Goal: Task Accomplishment & Management: Complete application form

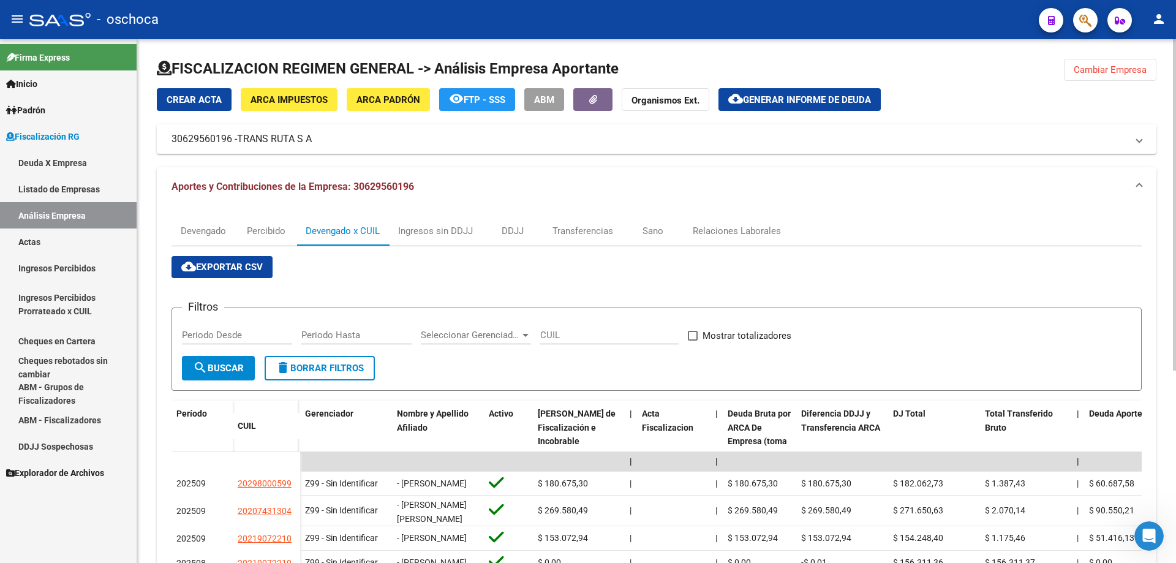
click at [1108, 68] on span "Cambiar Empresa" at bounding box center [1110, 69] width 73 height 11
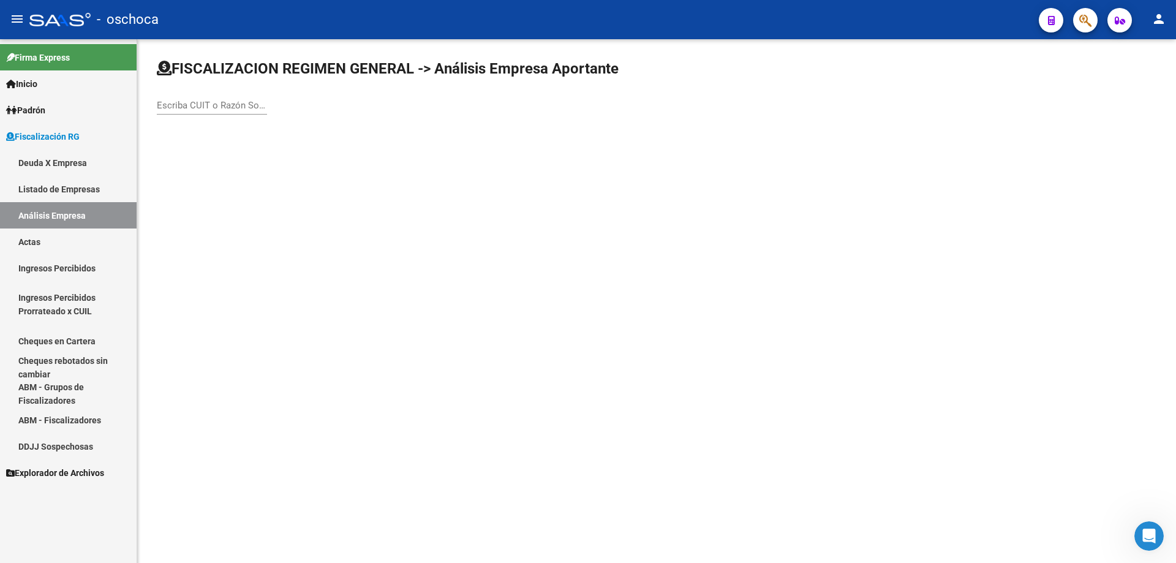
click at [168, 104] on input "Escriba CUIT o Razón Social para buscar" at bounding box center [212, 105] width 110 height 11
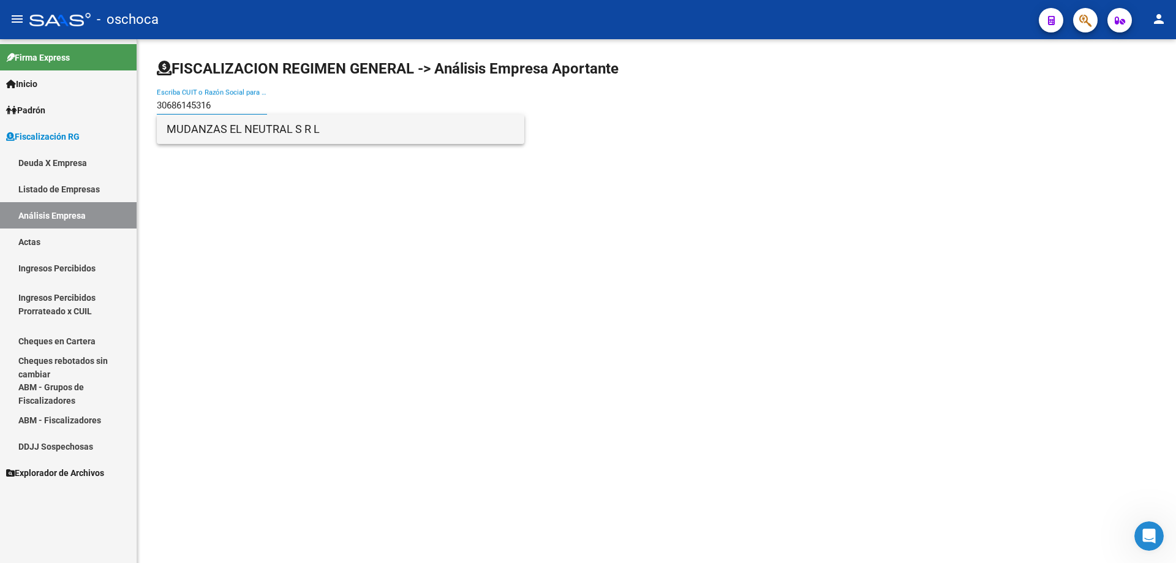
type input "30686145316"
click at [318, 126] on span "MUDANZAS EL NEUTRAL S R L" at bounding box center [341, 129] width 348 height 29
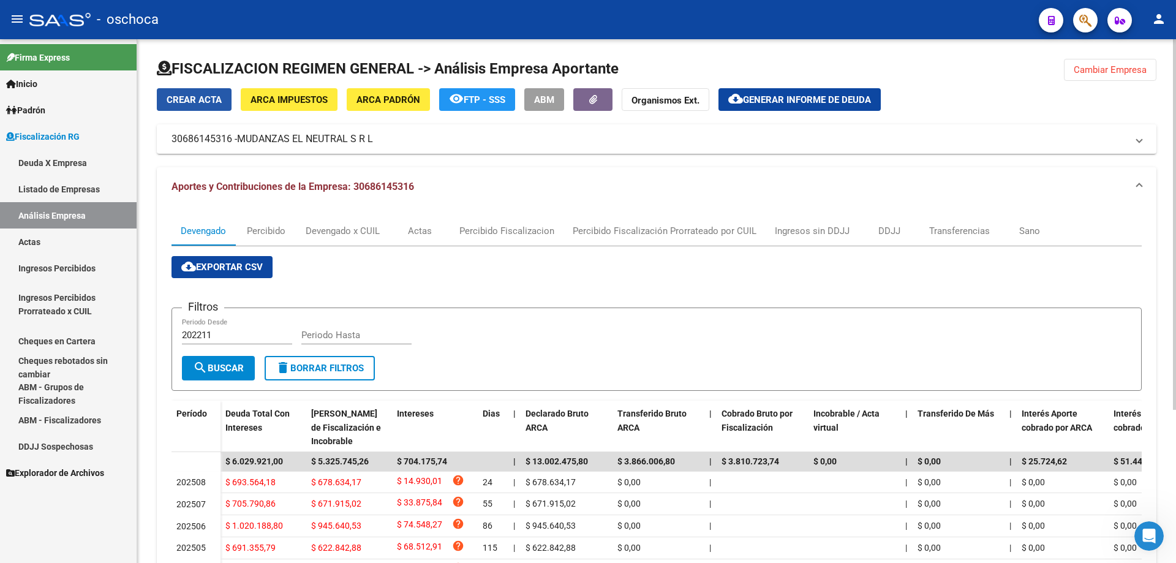
click at [195, 100] on span "Crear Acta" at bounding box center [194, 99] width 55 height 11
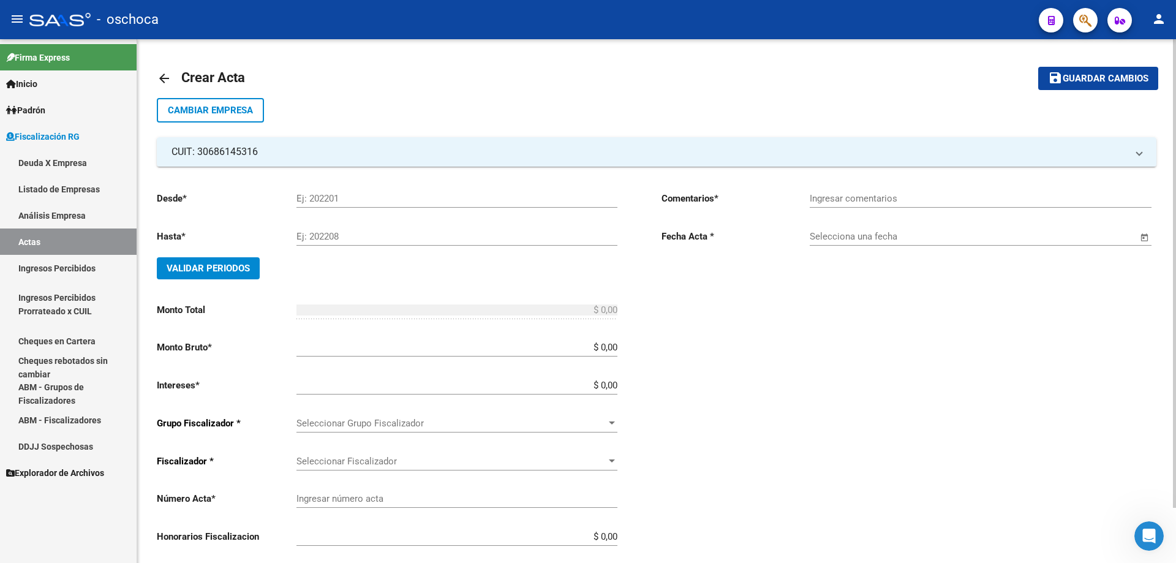
click at [331, 199] on input "Ej: 202201" at bounding box center [457, 198] width 321 height 11
type input "202501"
click at [350, 235] on input "Ej: 202208" at bounding box center [457, 236] width 321 height 11
type input "202508"
click at [233, 266] on span "Validar Periodos" at bounding box center [208, 268] width 83 height 11
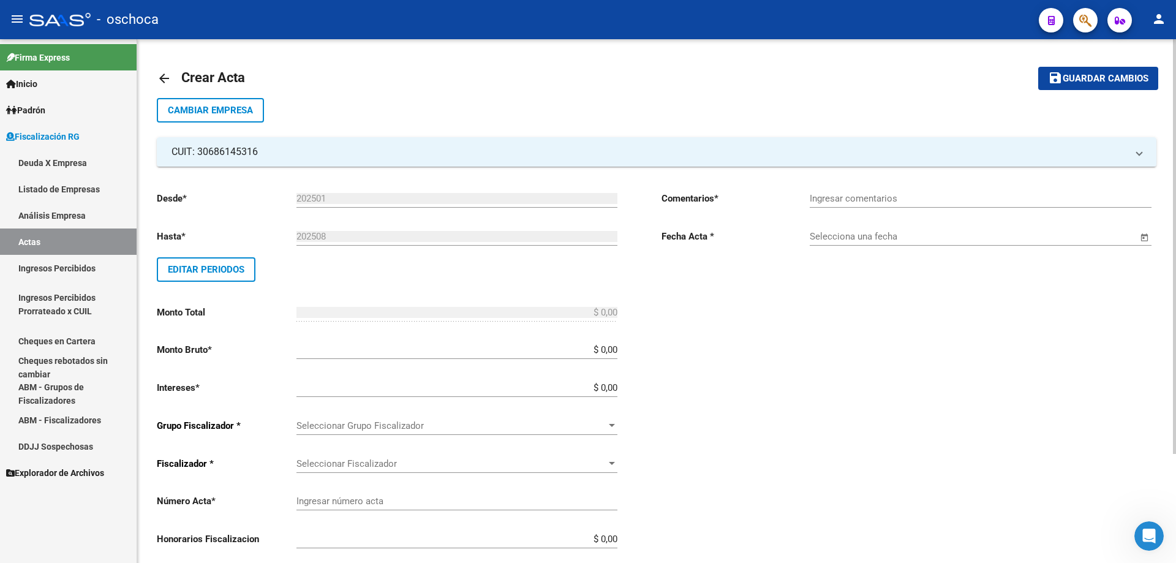
click at [618, 355] on input "$ 0,00" at bounding box center [457, 349] width 321 height 11
type input "$ 6.750.410,44"
click at [616, 386] on input "$ 0,00" at bounding box center [457, 387] width 321 height 11
type input "$ 202.512,31"
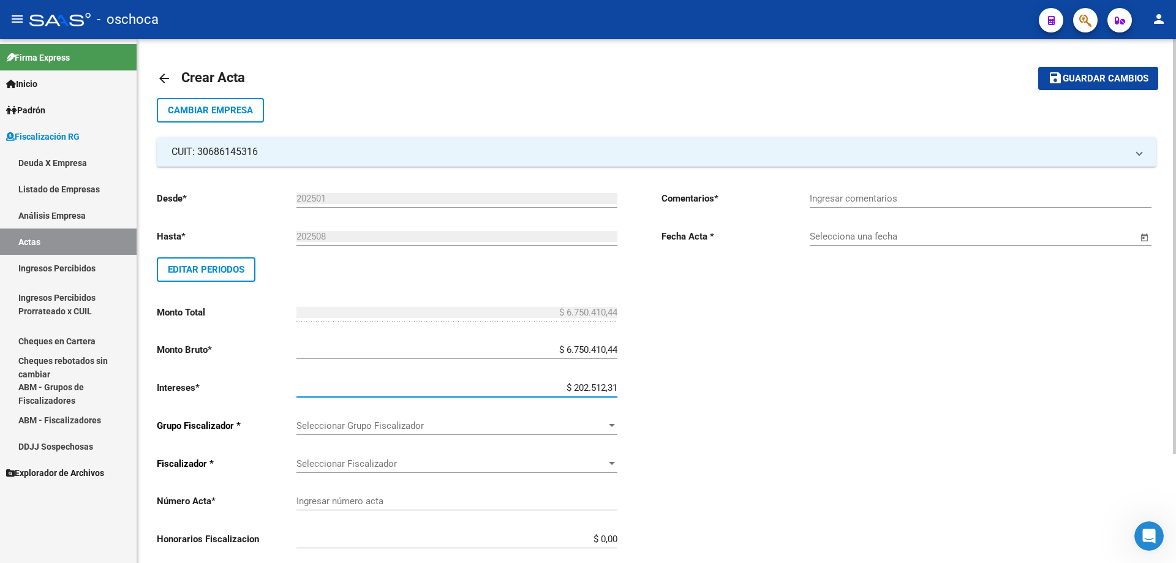
type input "$ 6.952.922,75"
click at [603, 421] on span "Seleccionar Grupo Fiscalizador" at bounding box center [452, 425] width 310 height 11
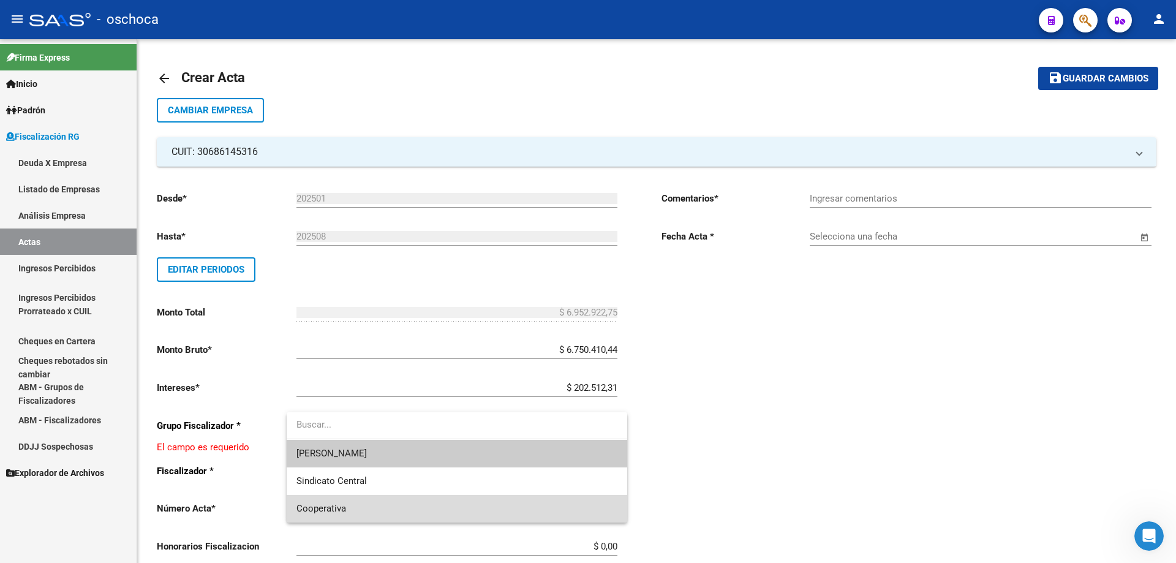
click at [515, 501] on span "Cooperativa" at bounding box center [457, 509] width 321 height 28
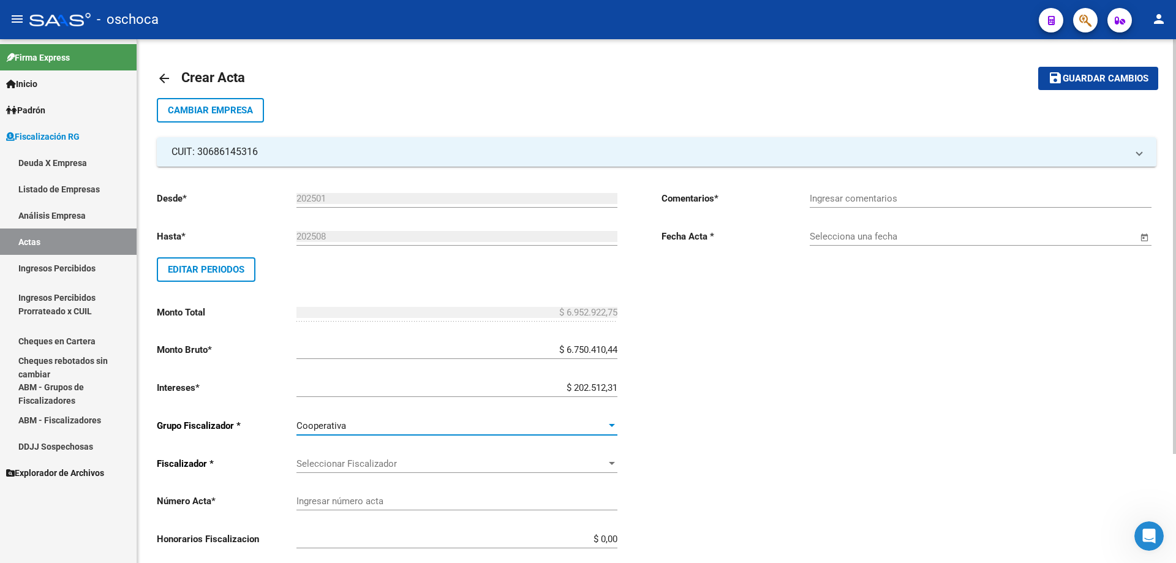
click at [568, 458] on span "Seleccionar Fiscalizador" at bounding box center [452, 463] width 310 height 11
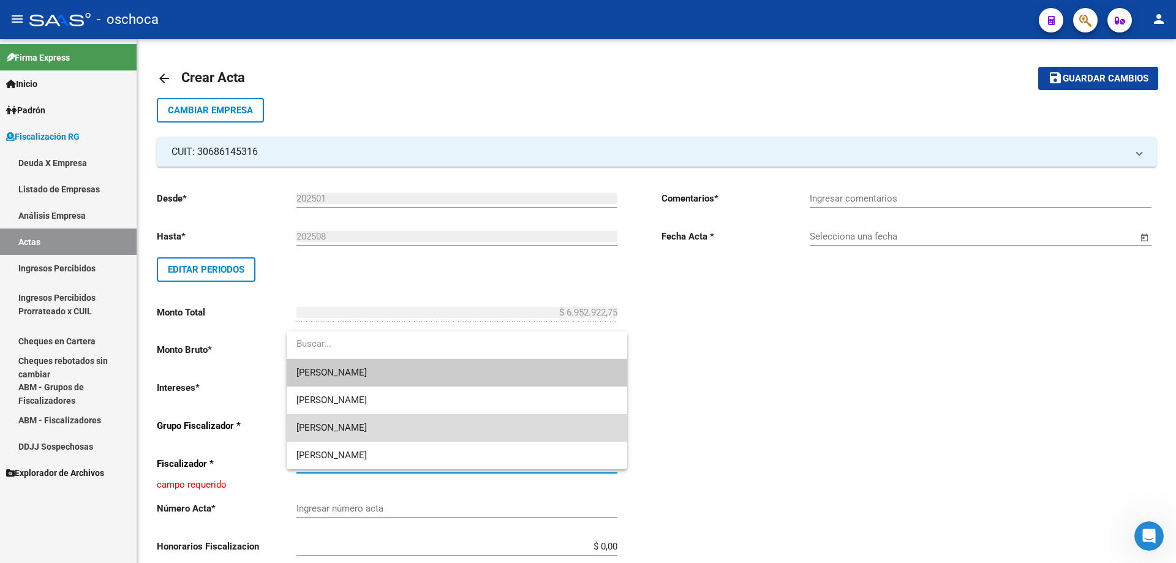
click at [542, 431] on span "[PERSON_NAME]" at bounding box center [457, 428] width 321 height 28
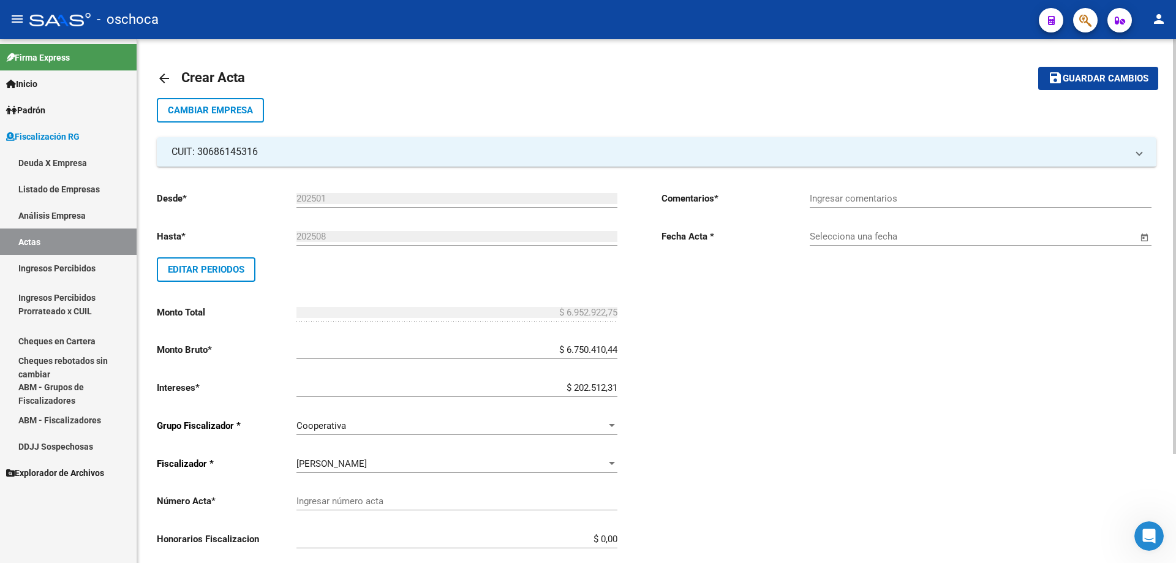
click at [596, 490] on div "Ingresar número acta" at bounding box center [457, 497] width 321 height 26
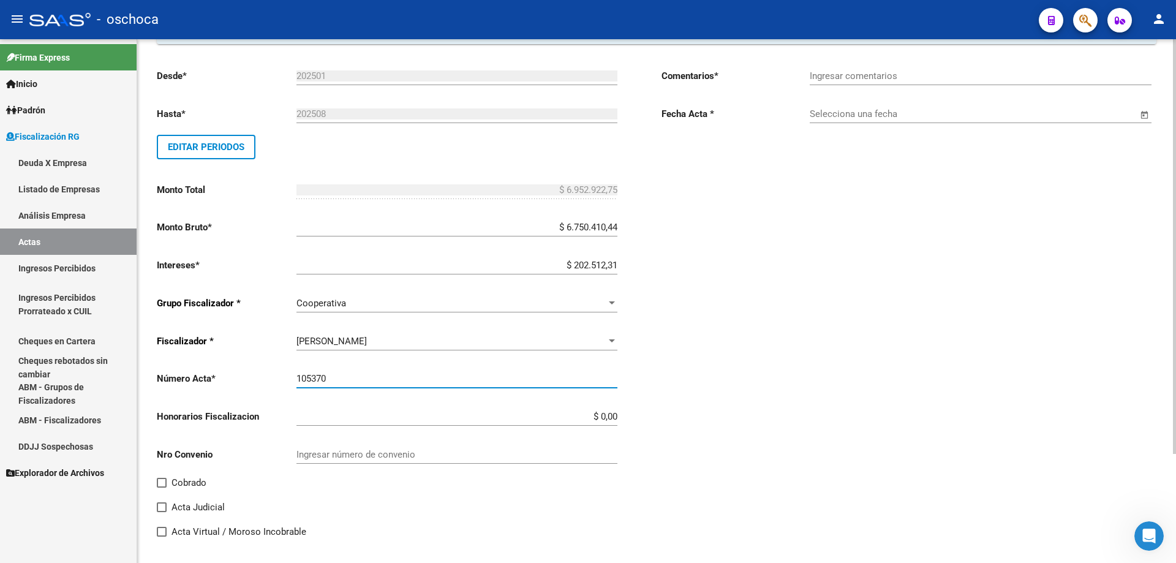
scroll to position [138, 0]
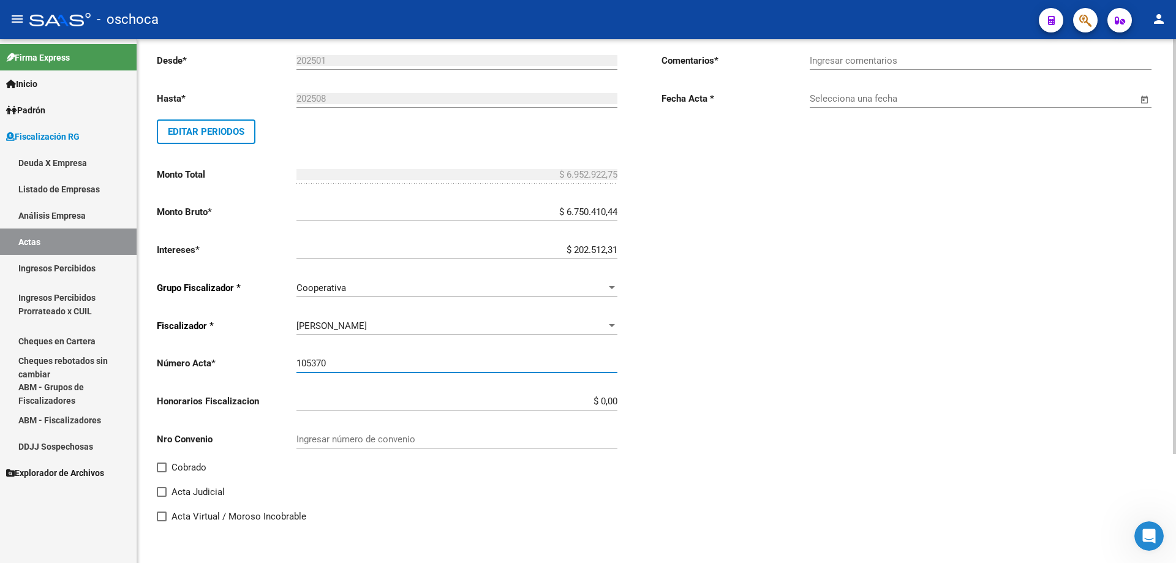
type input "105370"
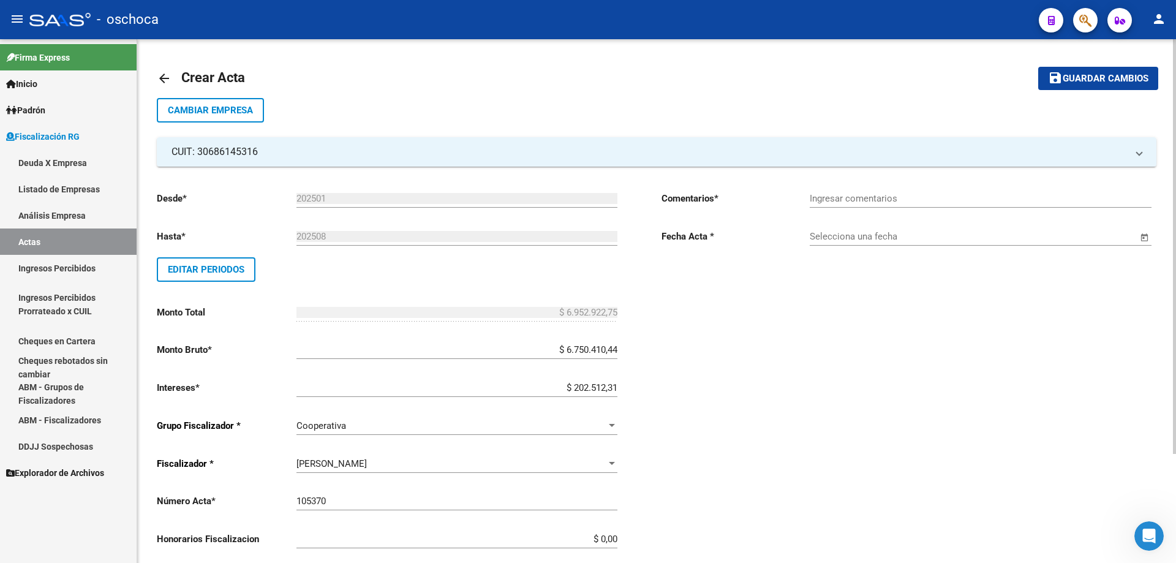
click at [861, 200] on input "Ingresar comentarios" at bounding box center [981, 198] width 342 height 11
type input "i"
type input "INSPECCION EN TRATATIVA DE COBRO"
click at [901, 236] on input "Selecciona una fecha" at bounding box center [974, 236] width 328 height 11
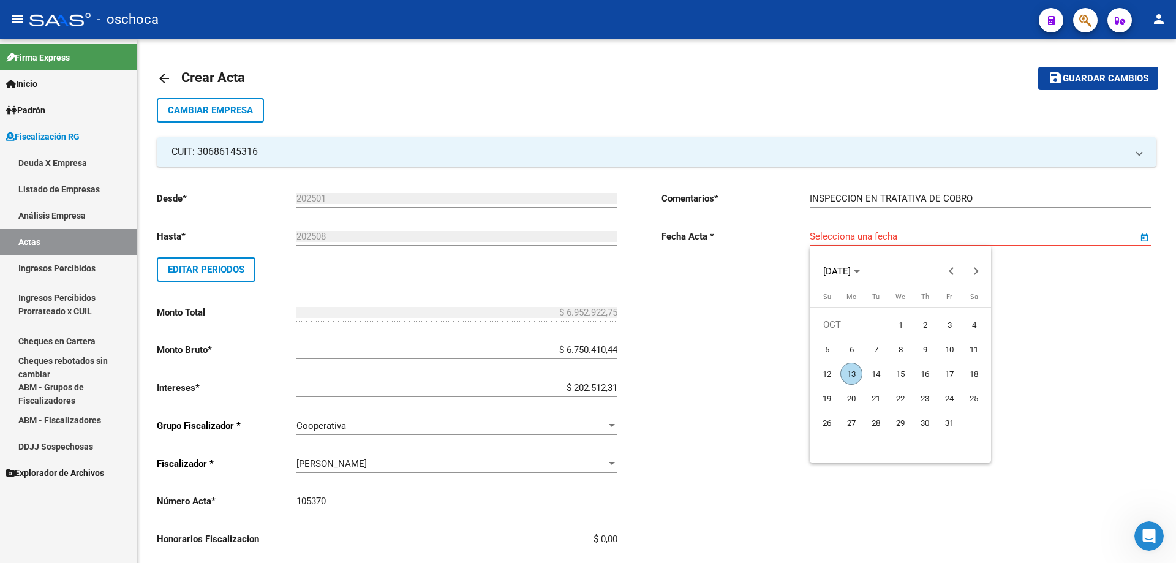
click at [850, 379] on span "13" at bounding box center [852, 374] width 22 height 22
type input "[DATE]"
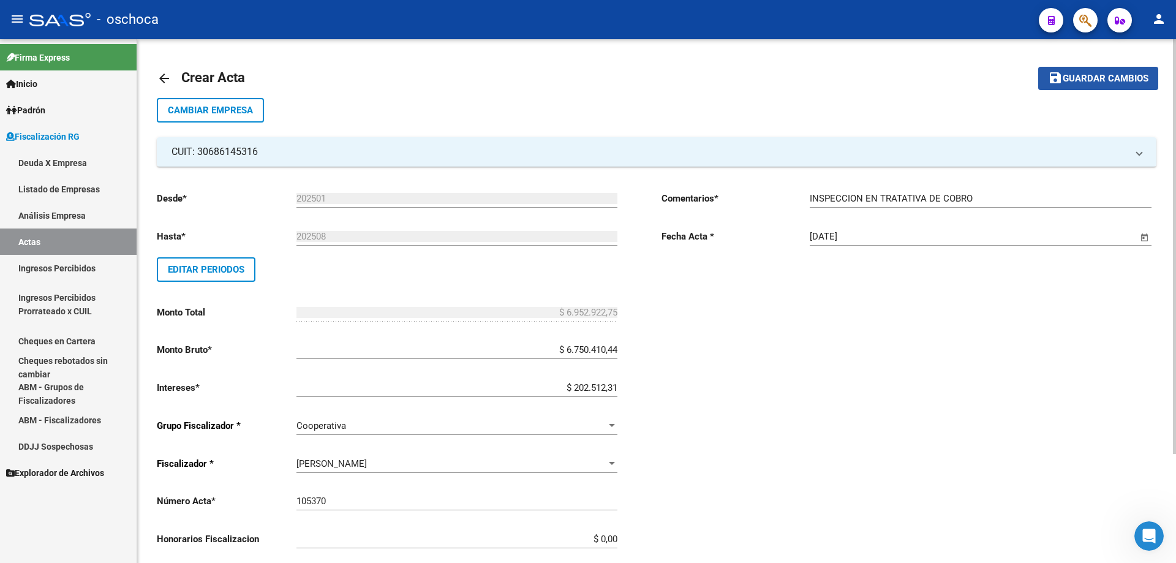
click at [1105, 81] on span "Guardar cambios" at bounding box center [1106, 79] width 86 height 11
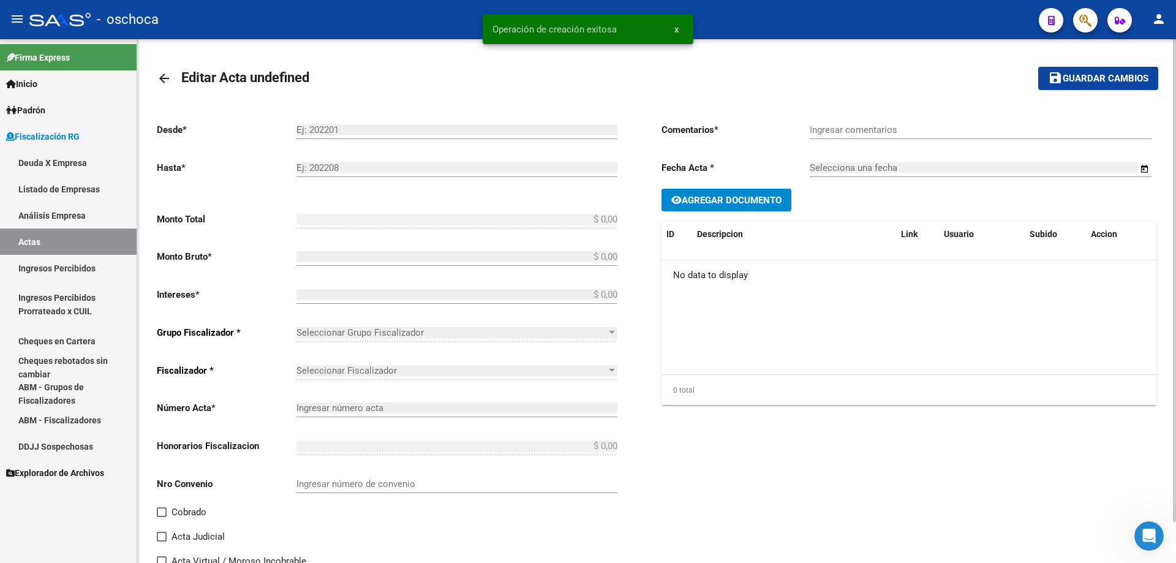
type input "202501"
type input "202508"
type input "$ 6.952.922,75"
type input "$ 6.750.410,44"
type input "$ 202.512,31"
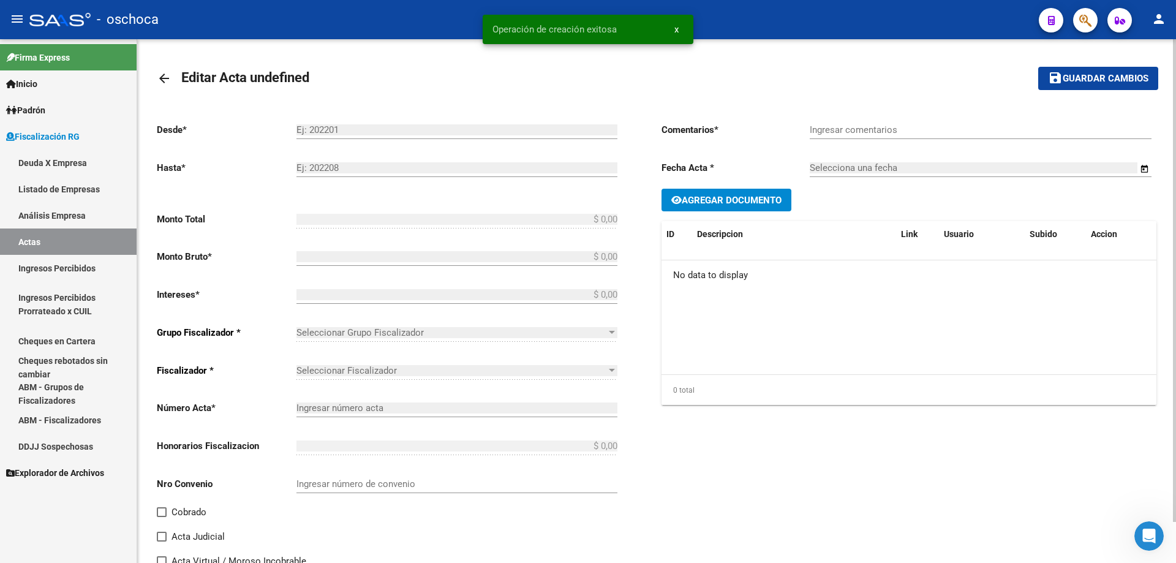
type input "105370"
type input "INSPECCION EN TRATATIVA DE COBRO"
type input "[DATE]"
